Goal: Information Seeking & Learning: Learn about a topic

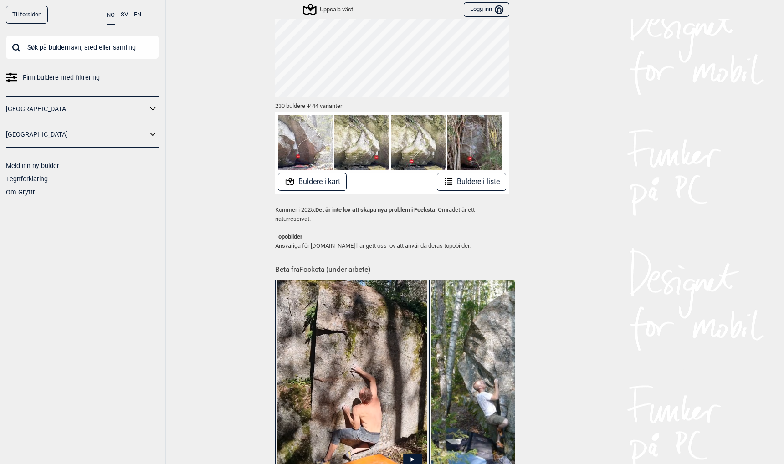
scroll to position [224, 0]
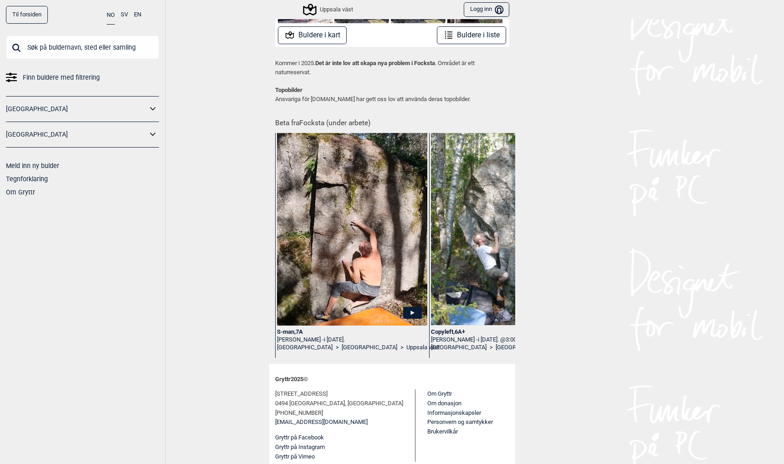
click at [287, 331] on div "S-man , 7A" at bounding box center [352, 332] width 150 height 8
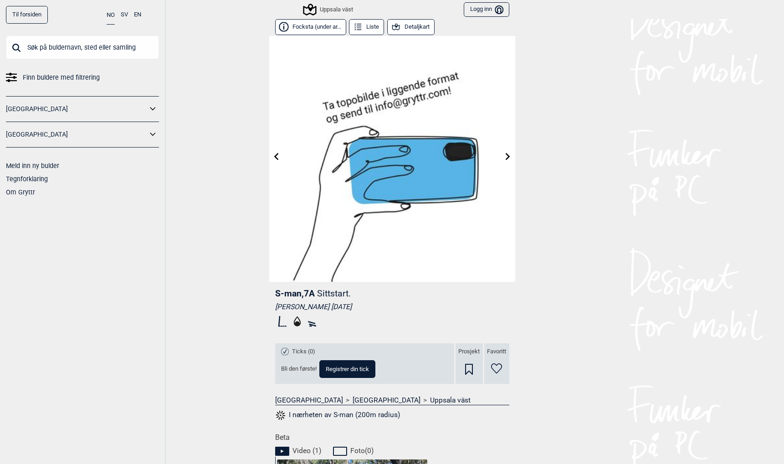
click at [64, 48] on input "text" at bounding box center [82, 48] width 153 height 24
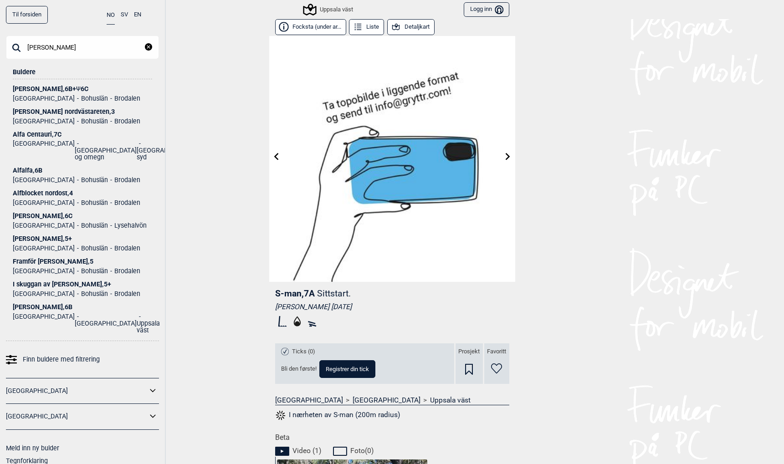
type input "[PERSON_NAME]"
click at [16, 86] on div "[PERSON_NAME] , 6B+ Ψ 6C" at bounding box center [82, 89] width 139 height 7
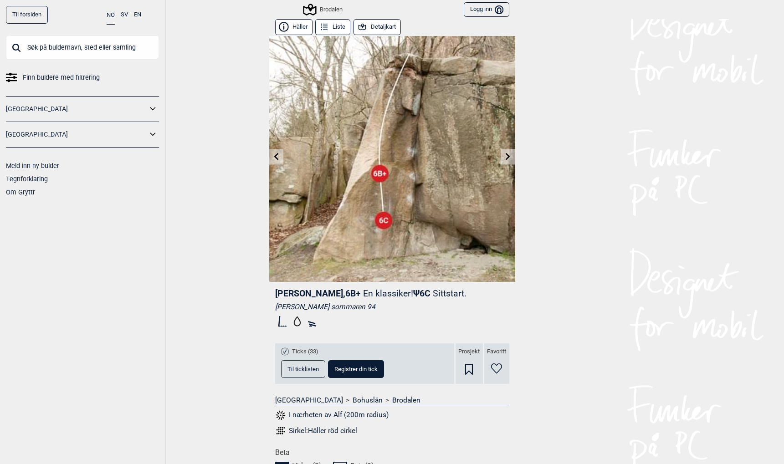
click at [20, 192] on link "Om Gryttr" at bounding box center [20, 191] width 29 height 7
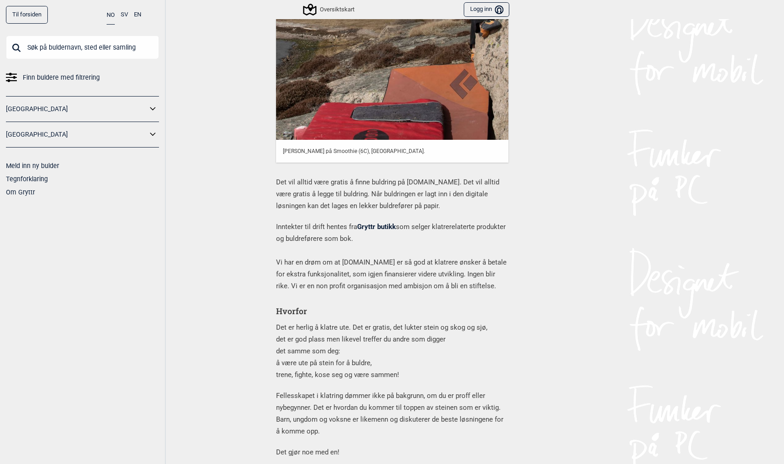
scroll to position [198, 0]
